Goal: Task Accomplishment & Management: Use online tool/utility

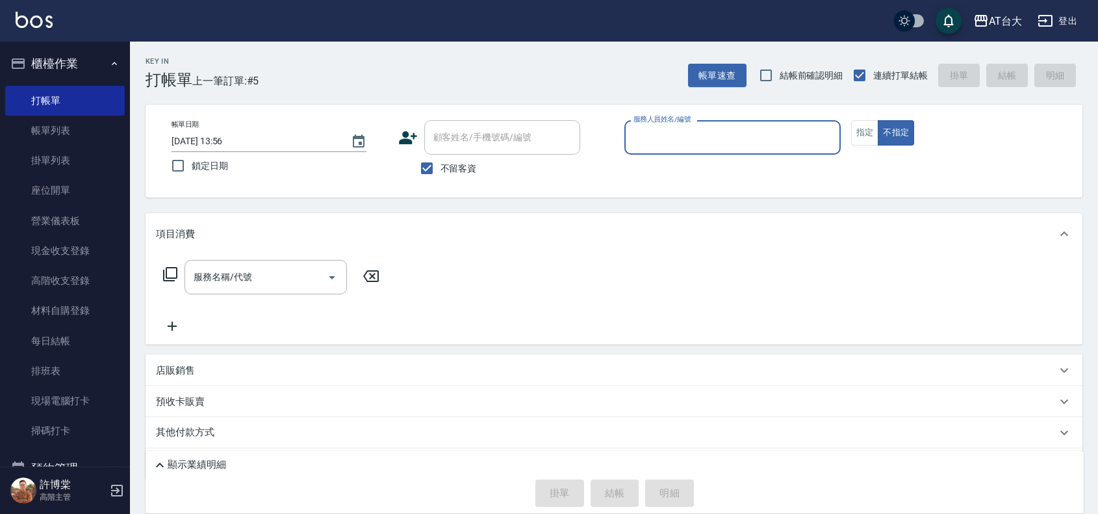
click at [677, 141] on input "服務人員姓名/編號" at bounding box center [732, 137] width 205 height 23
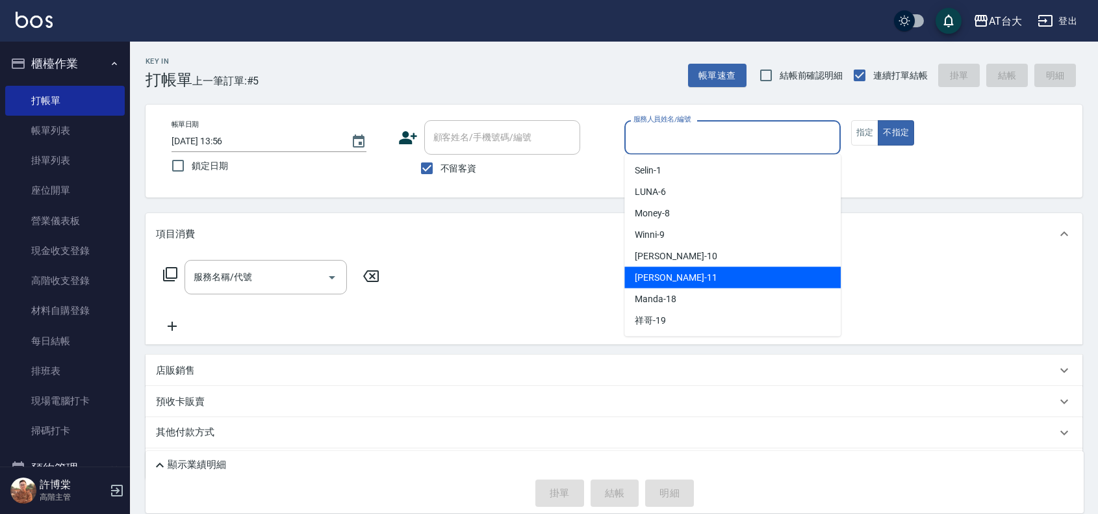
click at [686, 274] on div "[PERSON_NAME] -11" at bounding box center [732, 277] width 216 height 21
type input "[PERSON_NAME]-11"
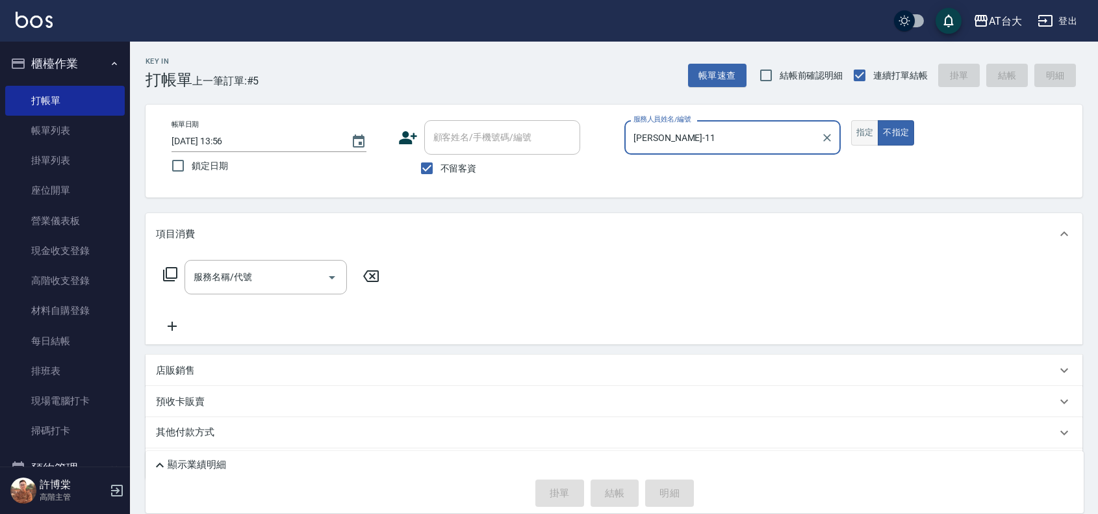
click at [860, 144] on button "指定" at bounding box center [865, 132] width 28 height 25
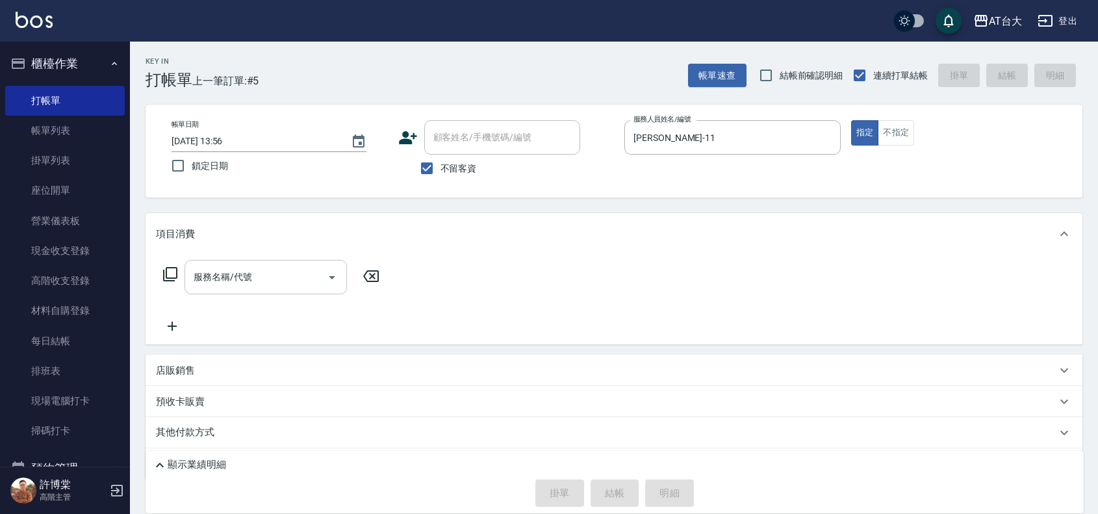
click at [287, 286] on input "服務名稱/代號" at bounding box center [255, 277] width 131 height 23
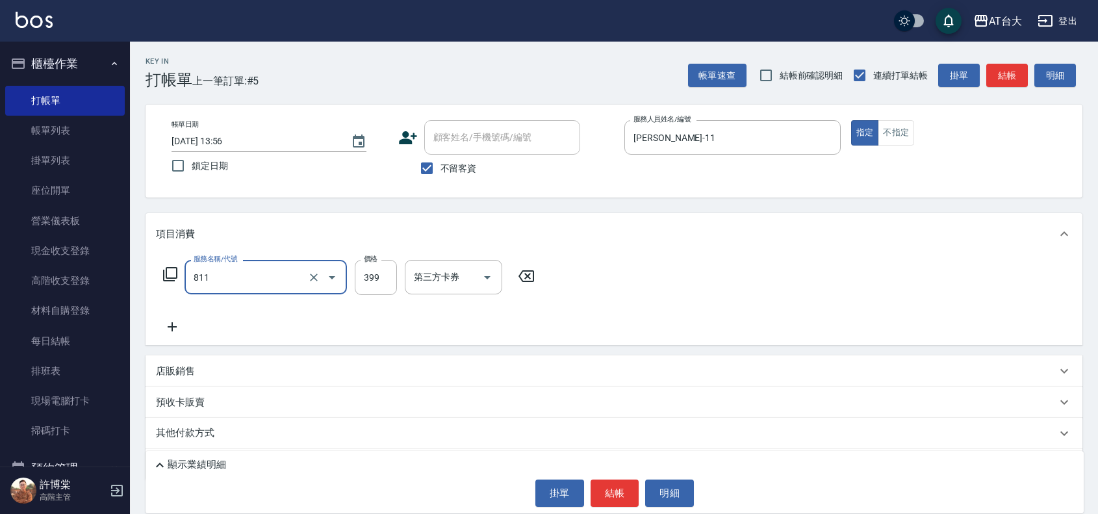
type input "洗+剪(811)"
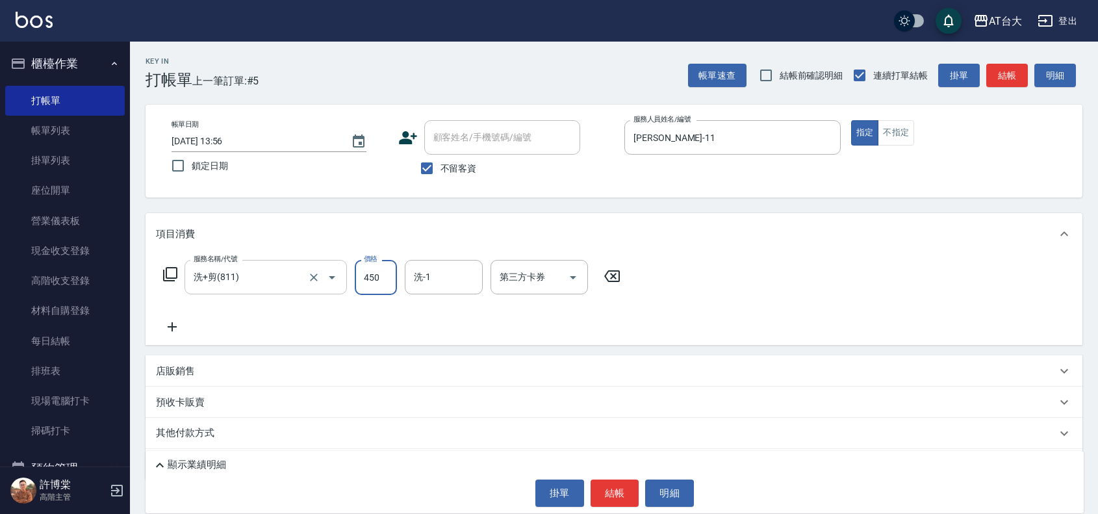
type input "450"
click at [622, 493] on button "結帳" at bounding box center [615, 493] width 49 height 27
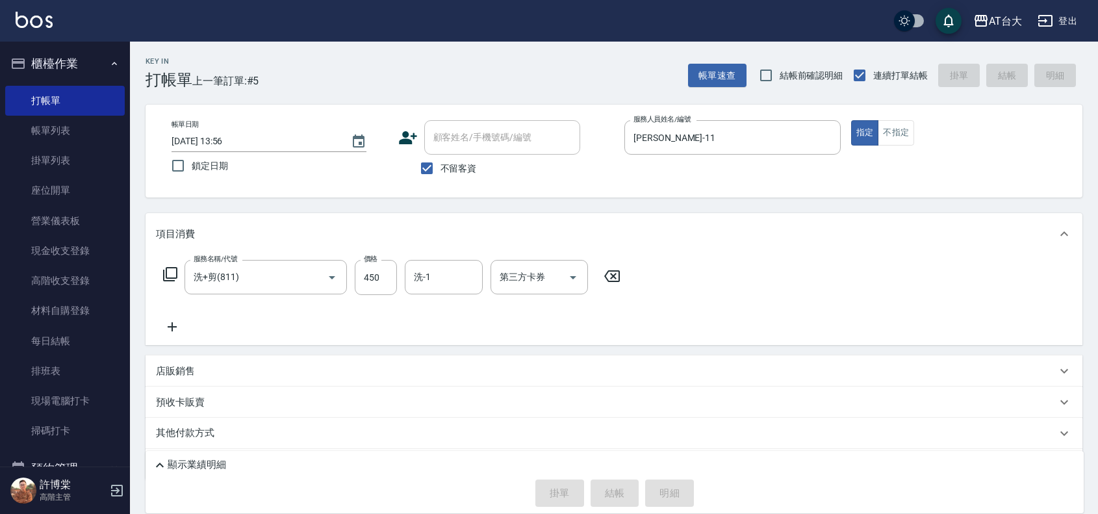
type input "[DATE] 14:31"
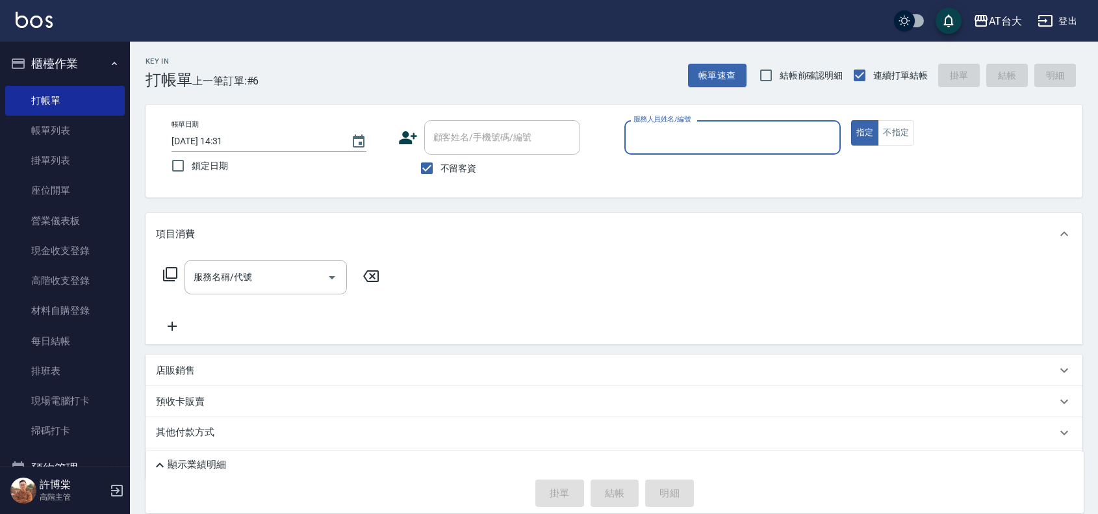
click at [73, 125] on link "帳單列表" at bounding box center [65, 131] width 120 height 30
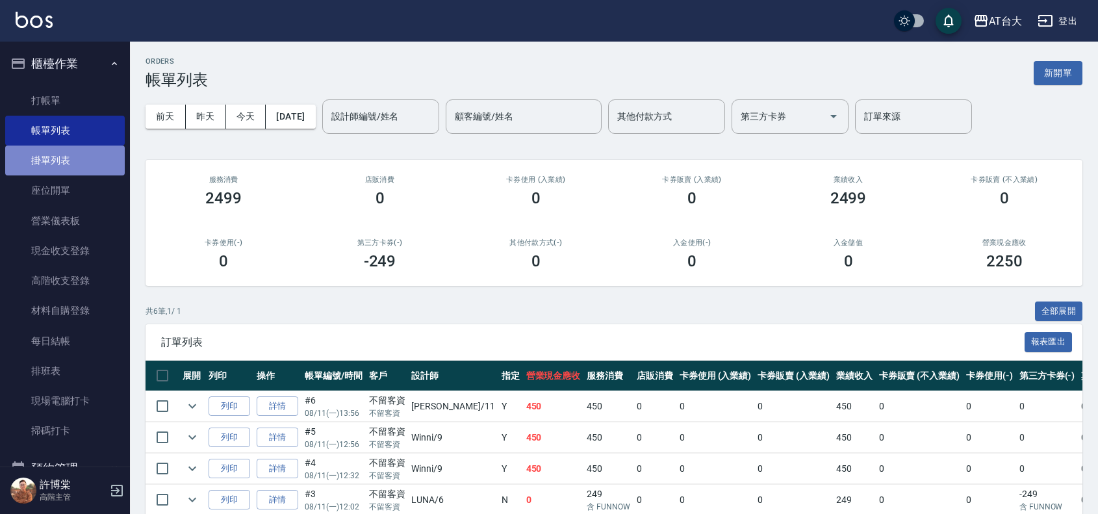
click at [72, 156] on link "掛單列表" at bounding box center [65, 161] width 120 height 30
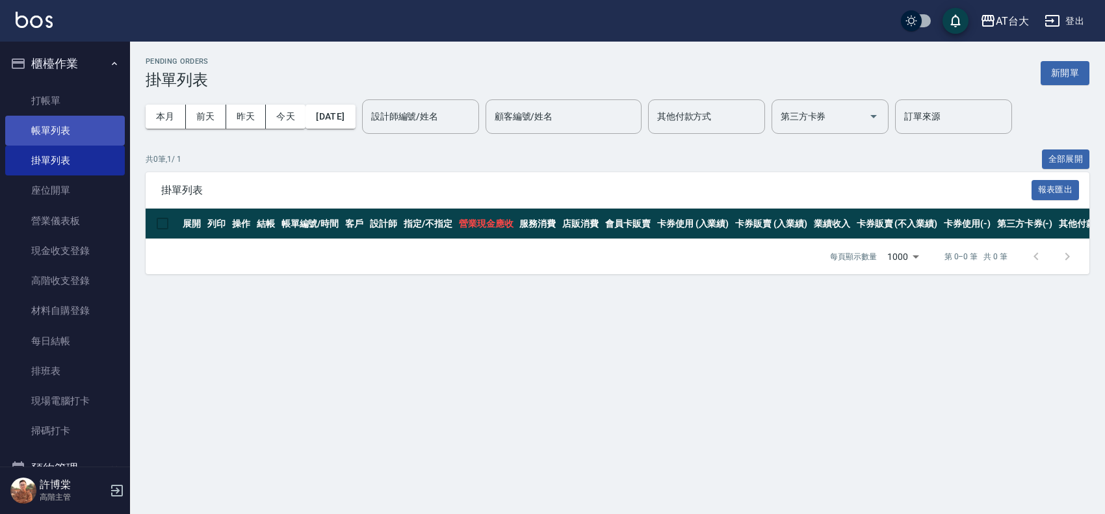
click at [81, 117] on link "帳單列表" at bounding box center [65, 131] width 120 height 30
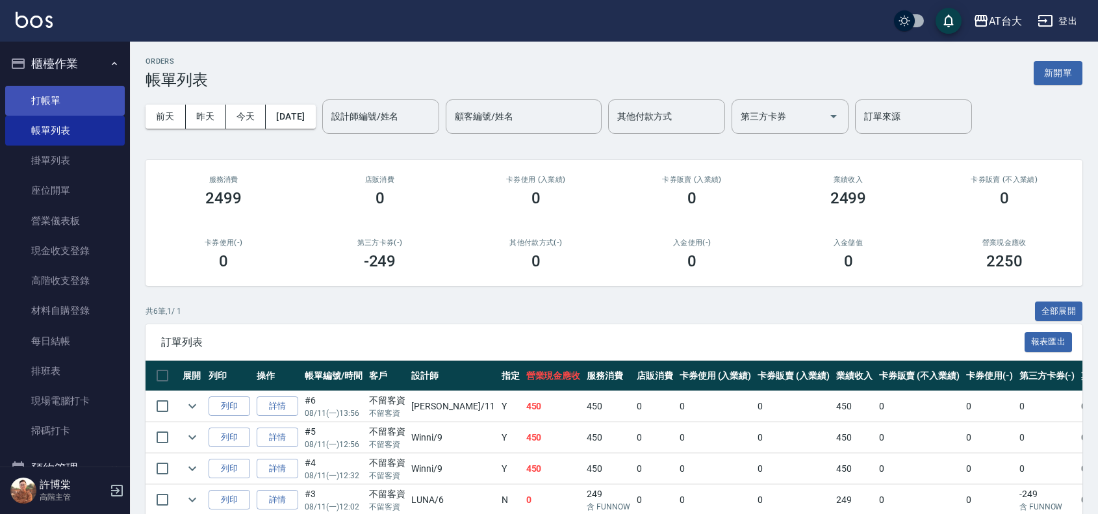
click at [96, 92] on link "打帳單" at bounding box center [65, 101] width 120 height 30
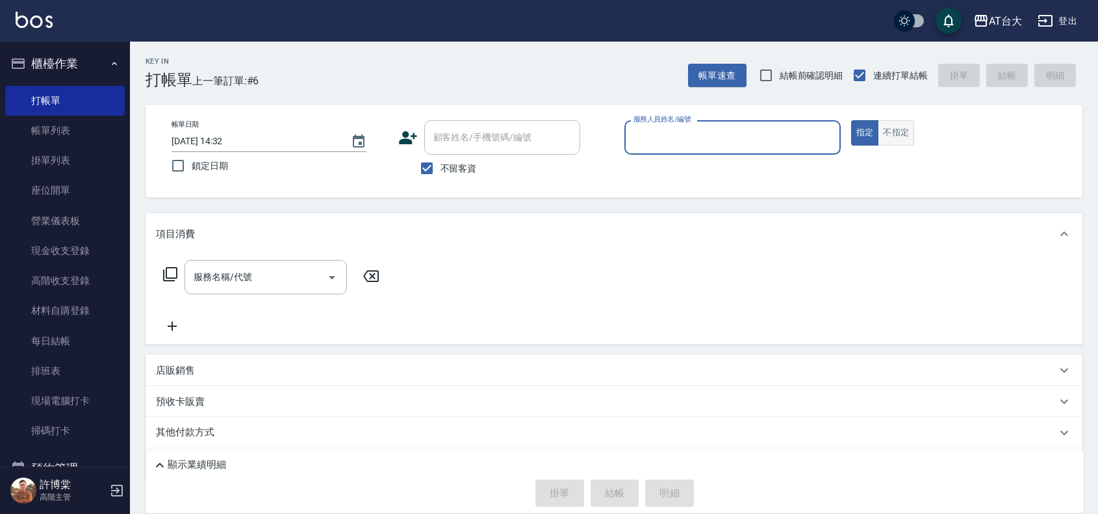
click at [913, 134] on button "不指定" at bounding box center [896, 132] width 36 height 25
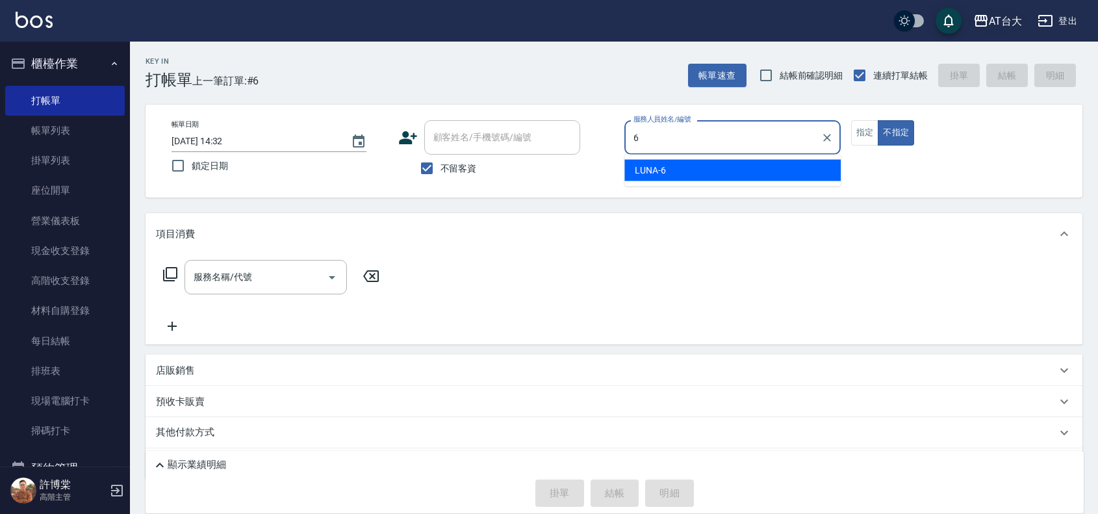
type input "LUNA-6"
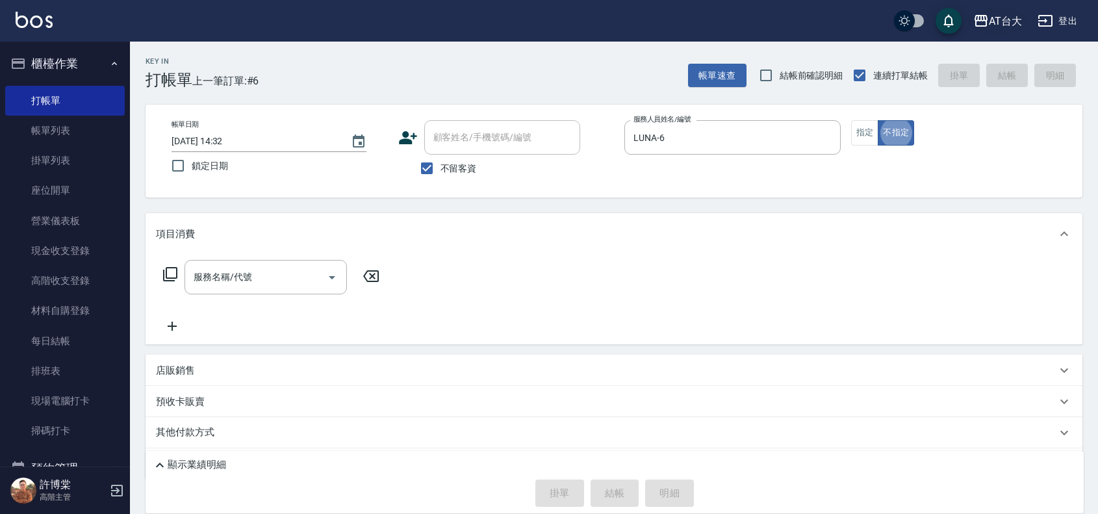
type button "false"
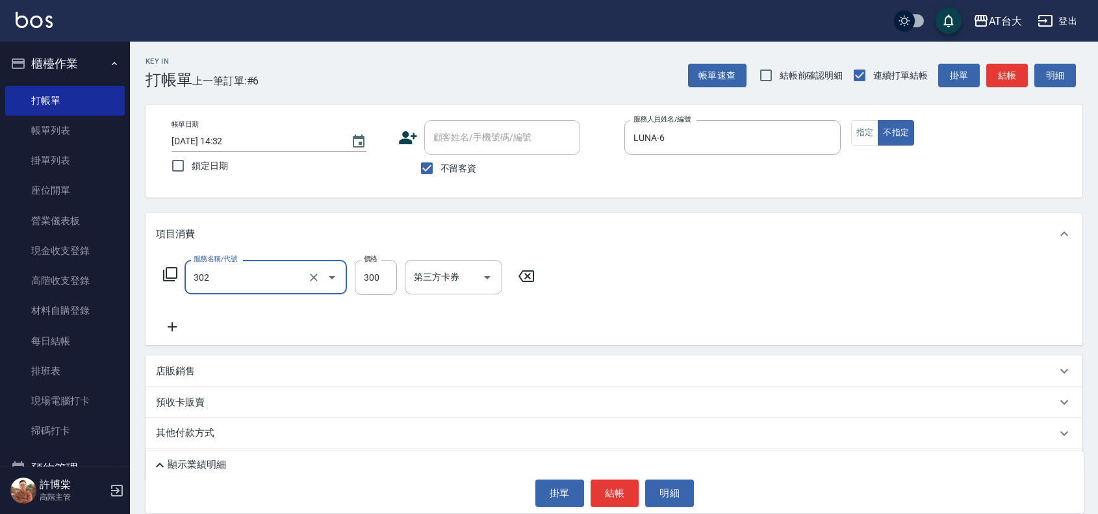
type input "剪髮(302)"
type input "450"
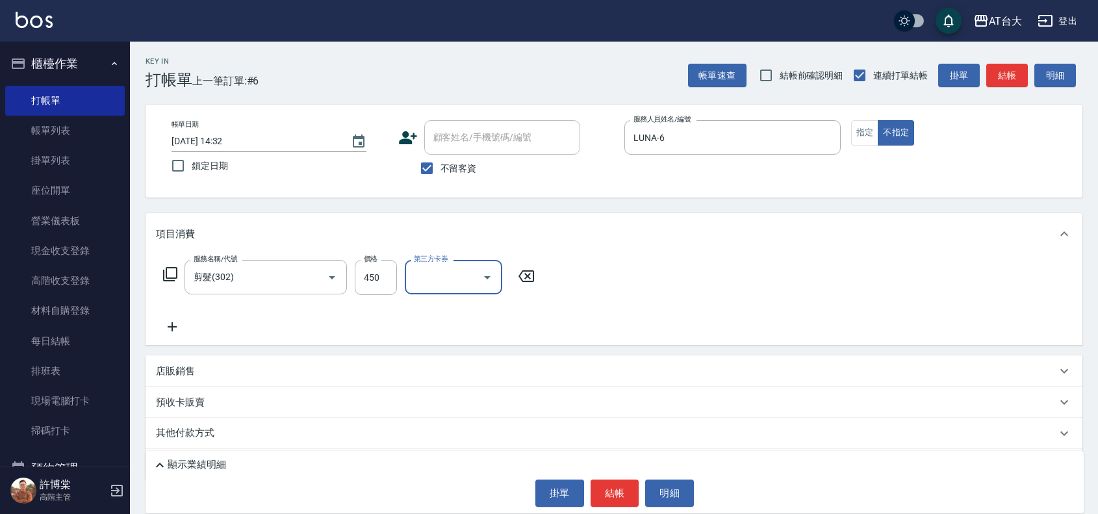
click at [626, 496] on button "結帳" at bounding box center [615, 493] width 49 height 27
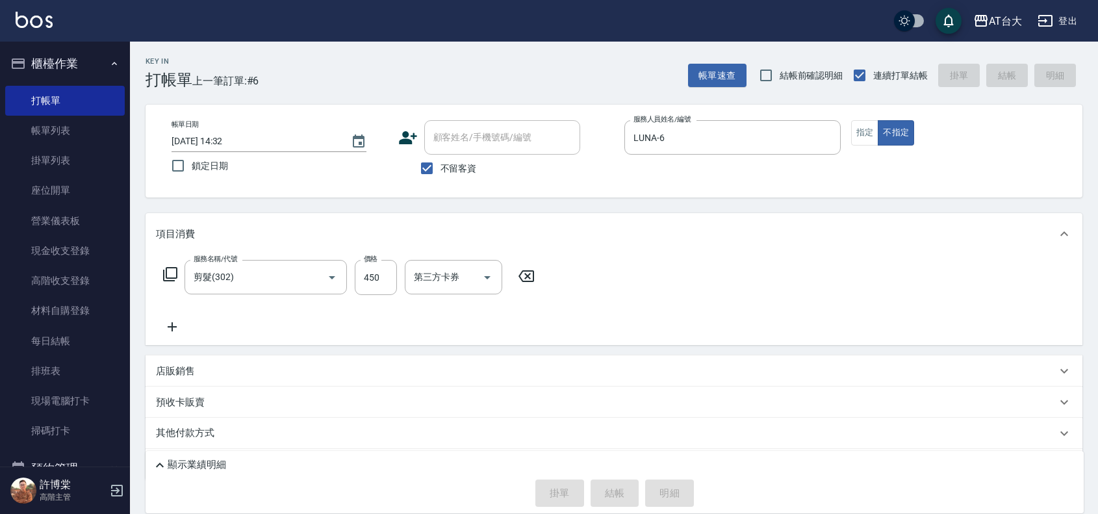
type input "[DATE] 14:34"
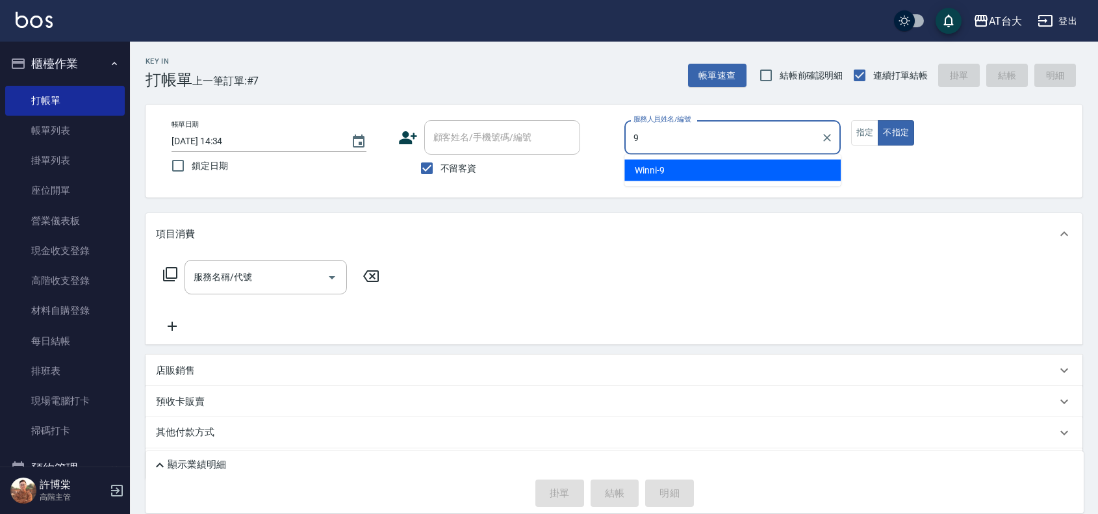
type input "Winni-9"
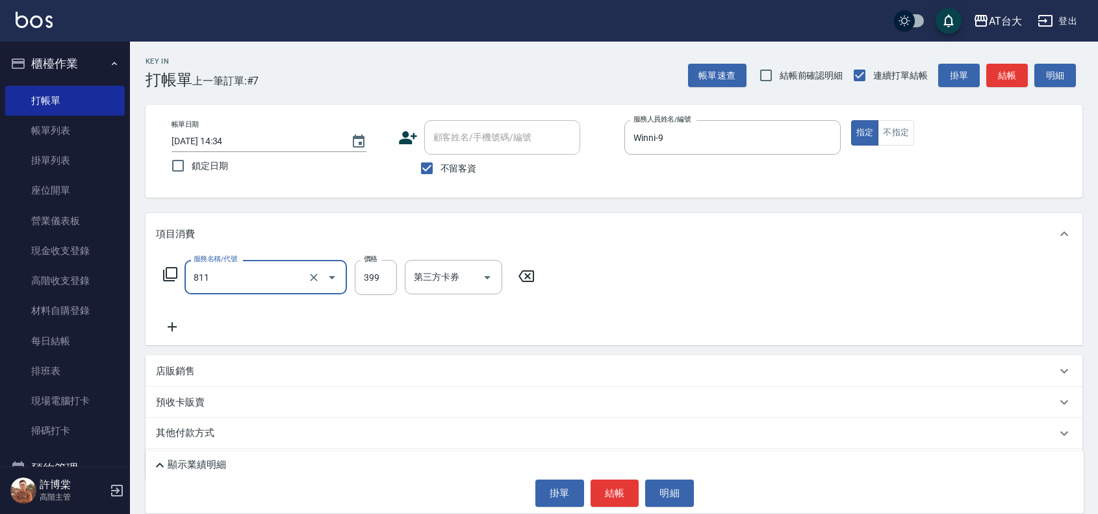
type input "洗+剪(811)"
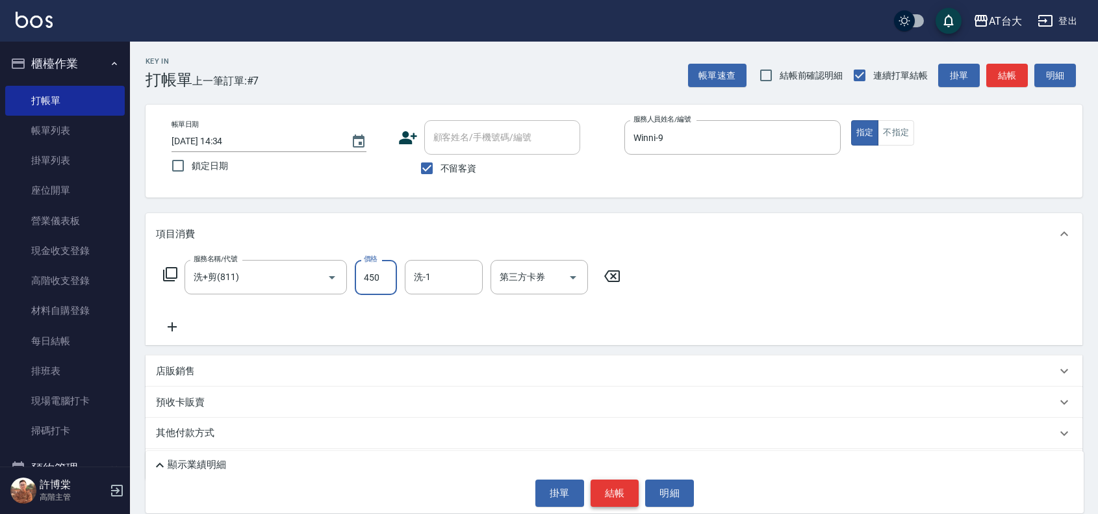
type input "450"
click at [627, 496] on button "結帳" at bounding box center [615, 493] width 49 height 27
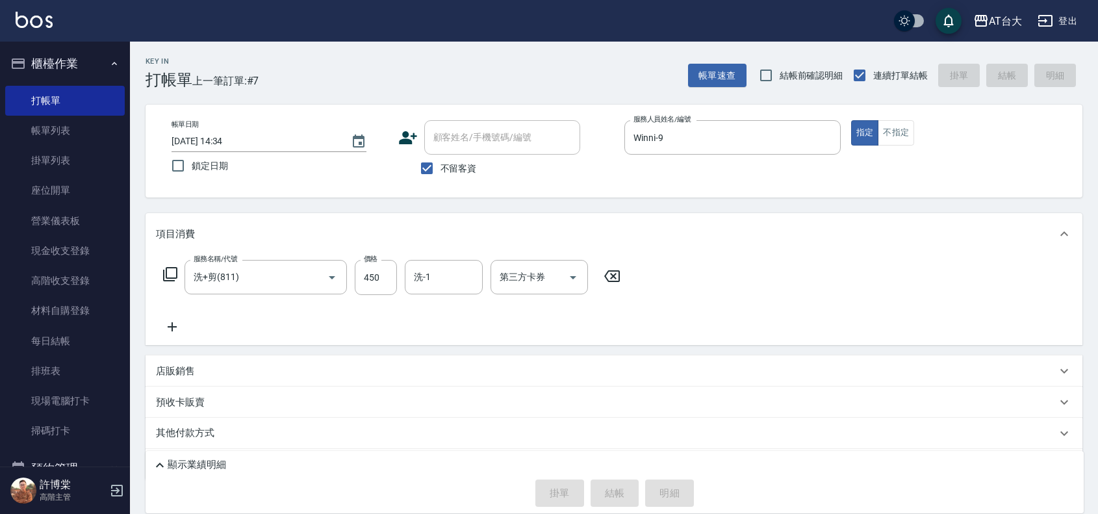
type input "[DATE] 14:55"
